Goal: Check status

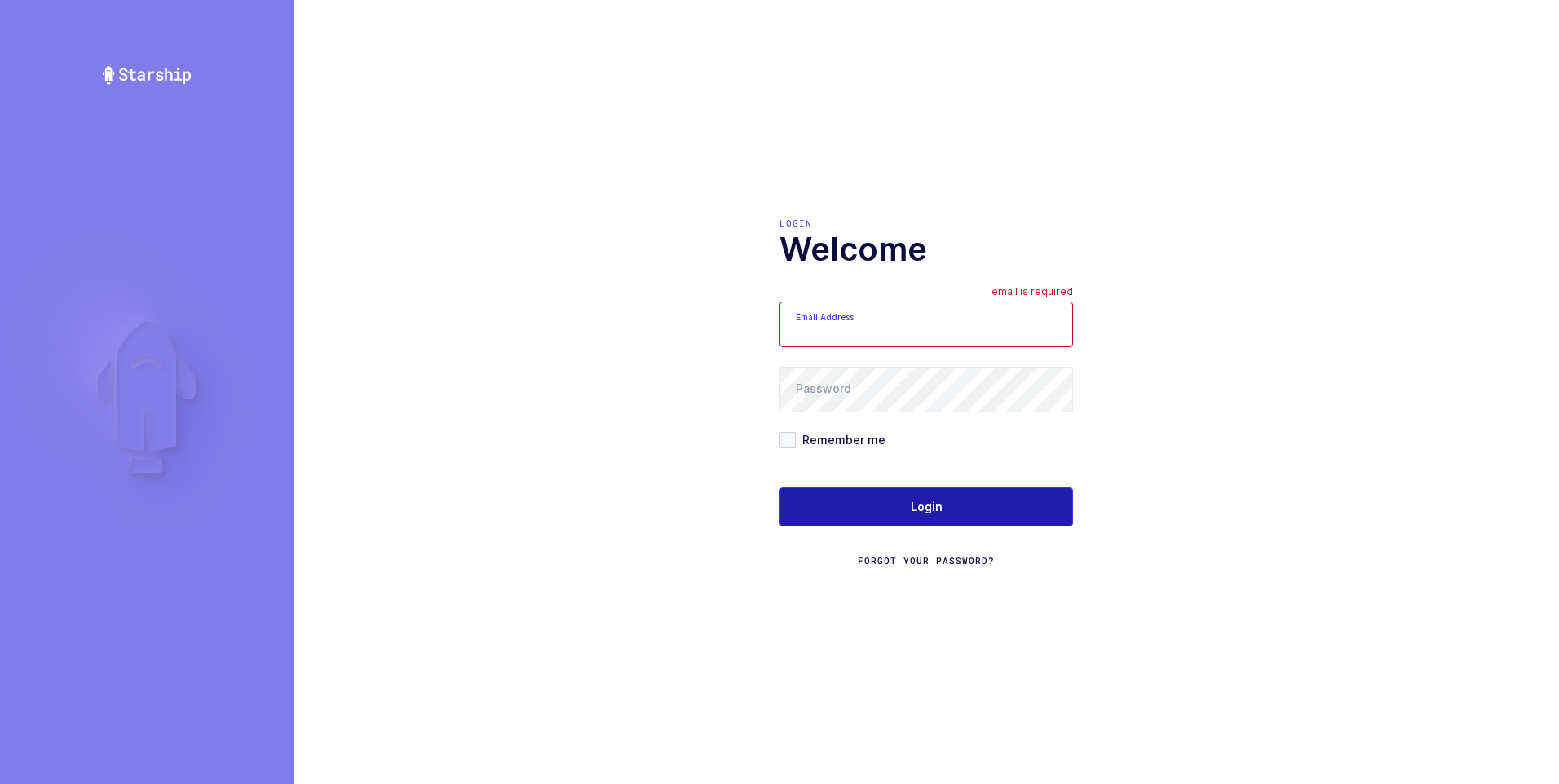
type input "[PERSON_NAME][EMAIL_ADDRESS][DOMAIN_NAME]"
click at [930, 506] on span "Login" at bounding box center [927, 507] width 31 height 17
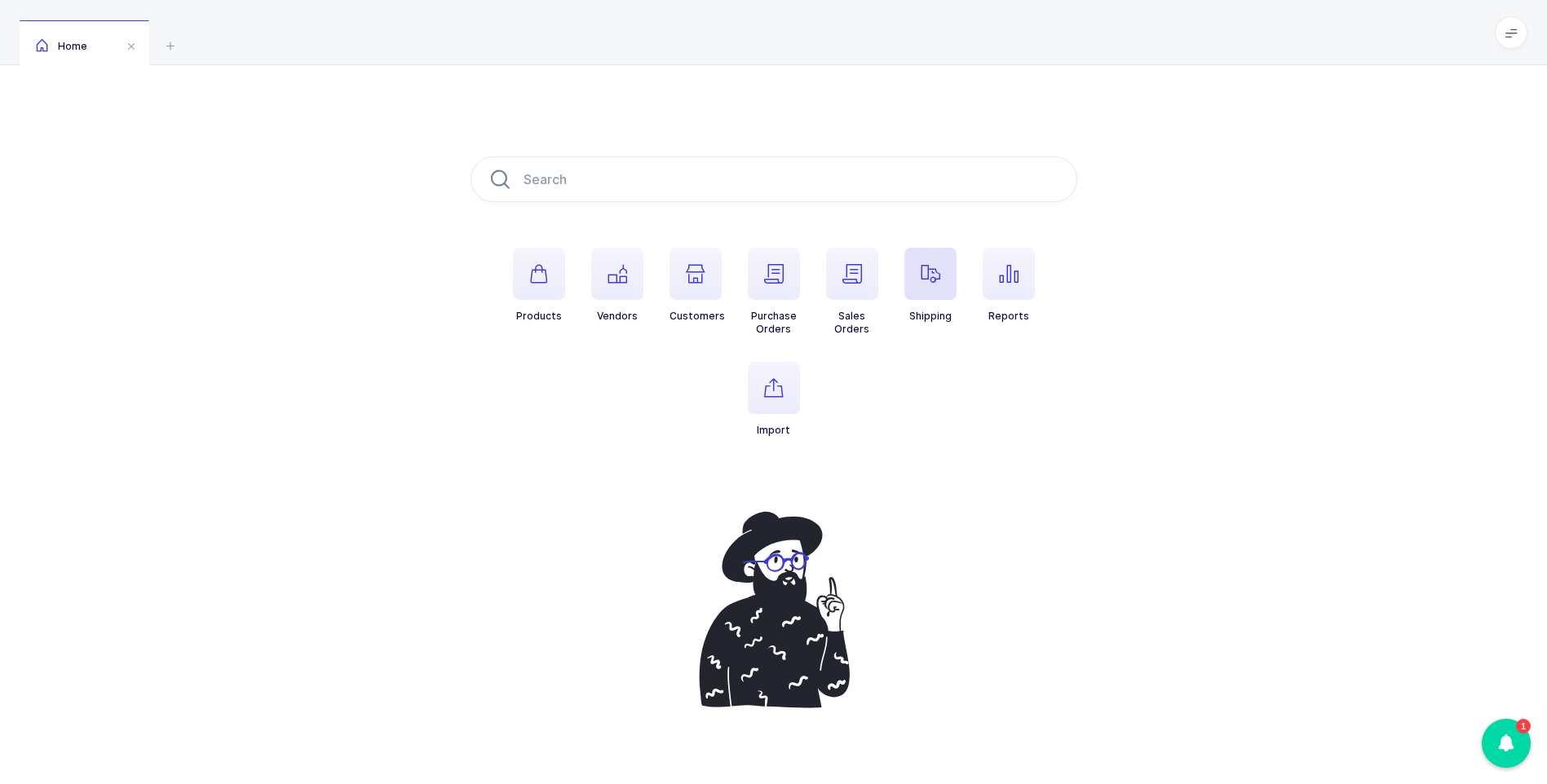
click at [932, 279] on icon "button" at bounding box center [930, 274] width 19 height 19
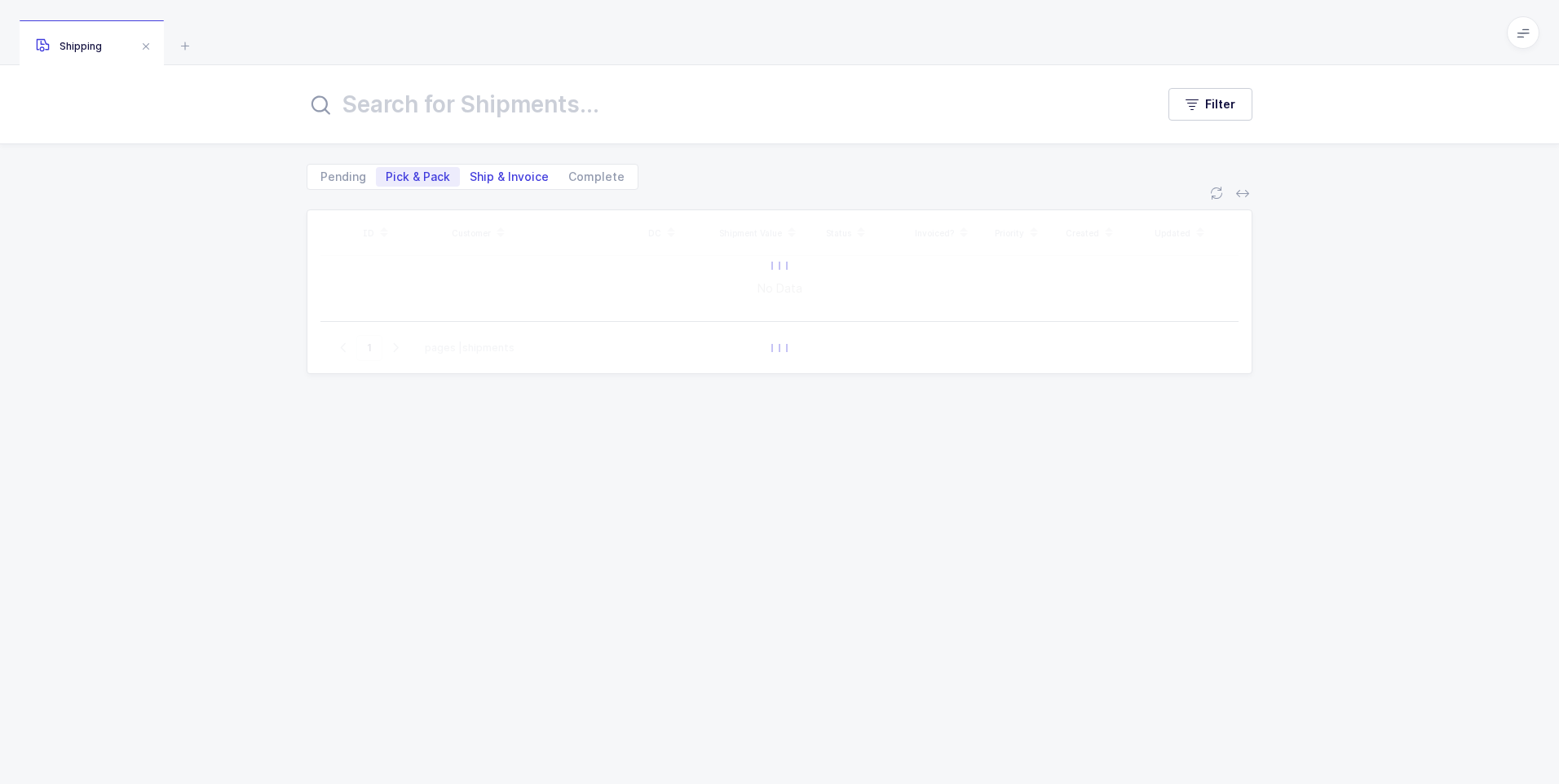
click at [505, 177] on span "Ship & Invoice" at bounding box center [509, 177] width 79 height 11
click at [470, 177] on input "Ship & Invoice" at bounding box center [465, 172] width 10 height 10
radio input "true"
radio input "false"
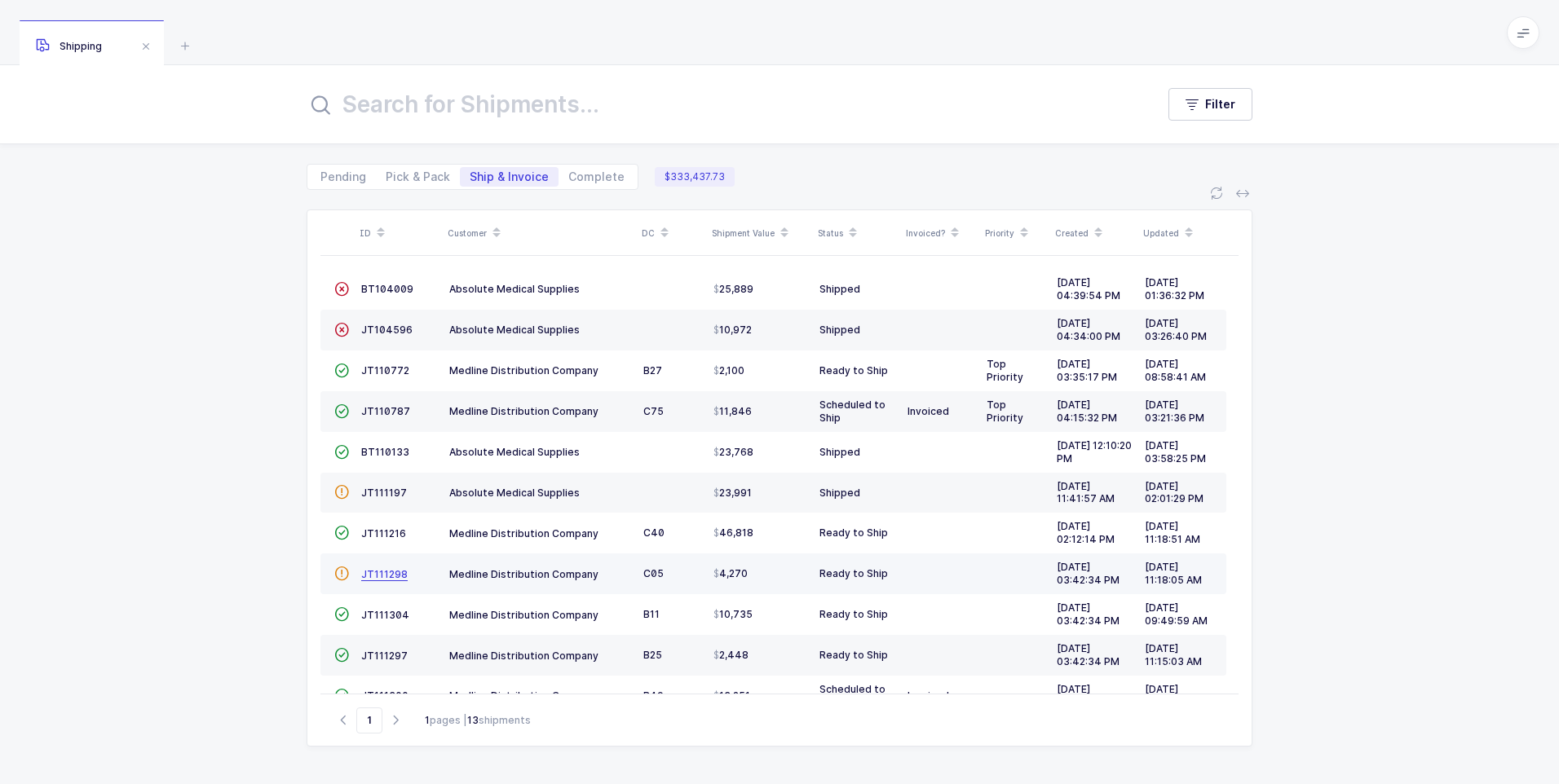
click at [383, 578] on span "JT111298" at bounding box center [384, 574] width 46 height 12
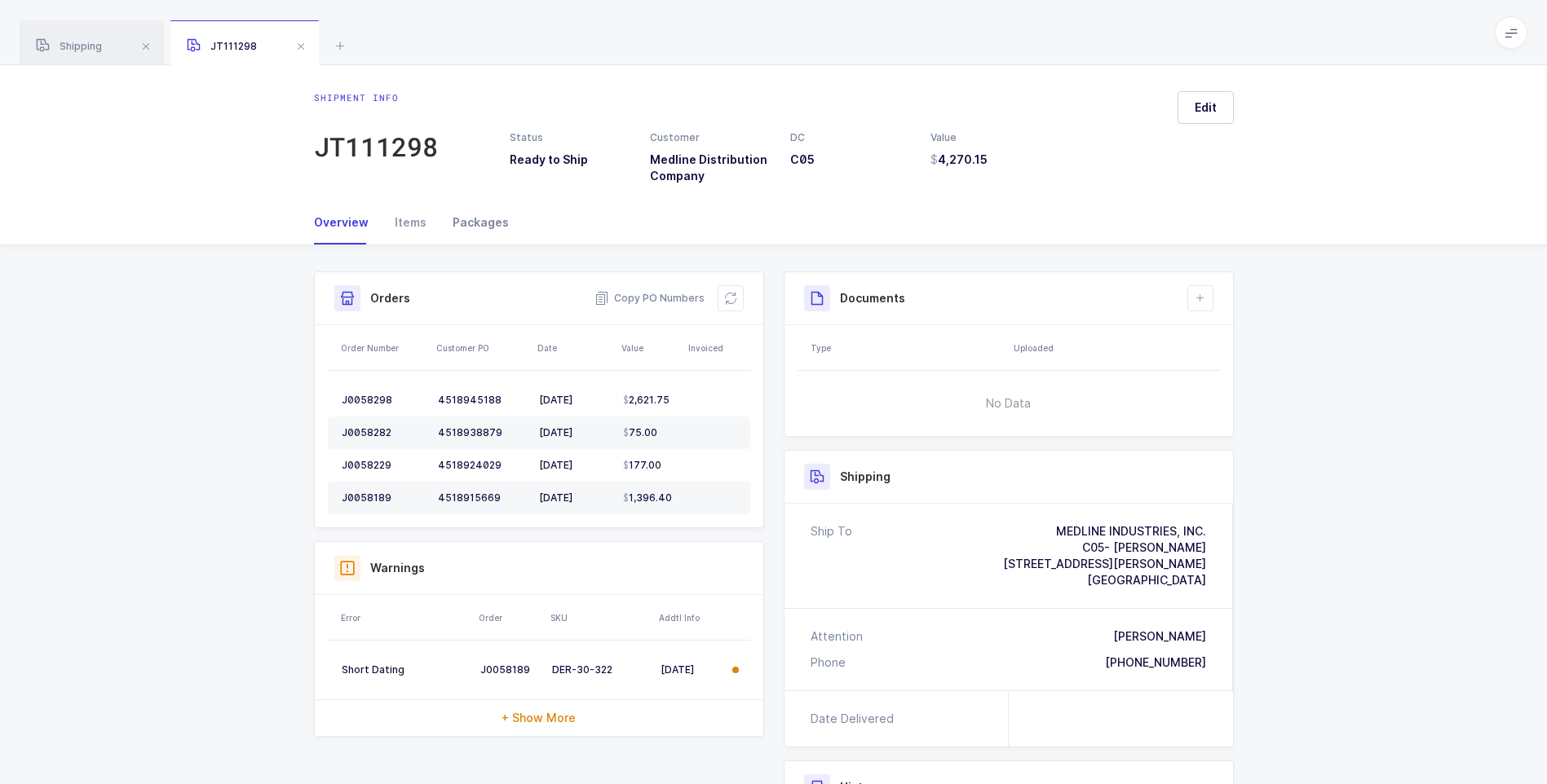
click at [476, 224] on div "Packages" at bounding box center [474, 222] width 69 height 44
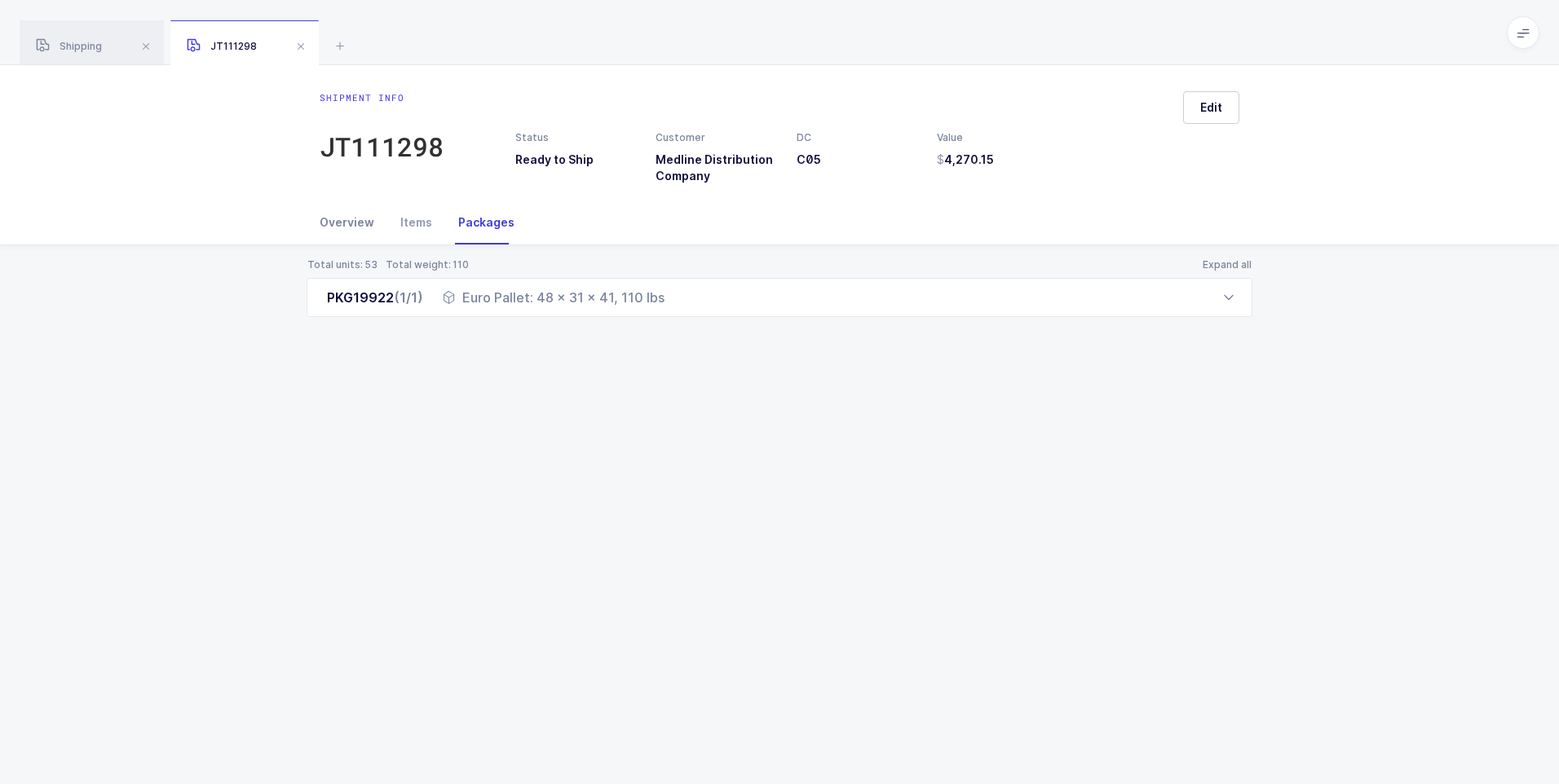
click at [366, 225] on div "Overview" at bounding box center [353, 222] width 67 height 44
